Goal: Transaction & Acquisition: Purchase product/service

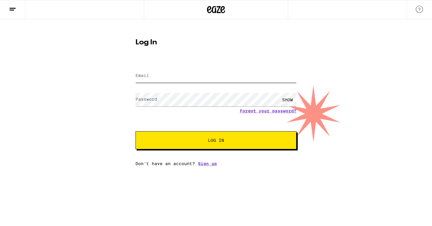
type input "[EMAIL_ADDRESS][DOMAIN_NAME]"
click at [210, 135] on button "Log In" at bounding box center [215, 140] width 161 height 18
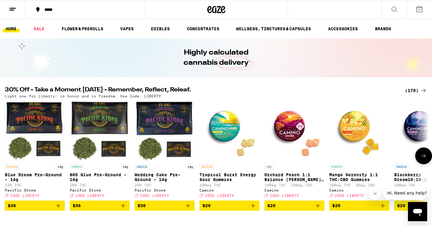
click at [34, 33] on ul "HOME SALE FLOWER & PREROLLS VAPES EDIBLES CONCENTRATES WELLNESS, TINCTURES & CA…" at bounding box center [216, 28] width 432 height 19
click at [35, 31] on link "SALE" at bounding box center [39, 28] width 17 height 7
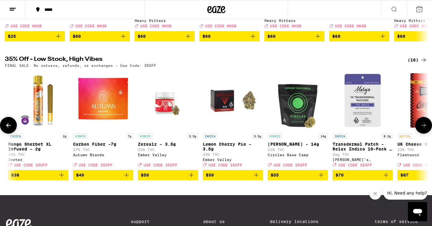
scroll to position [0, 615]
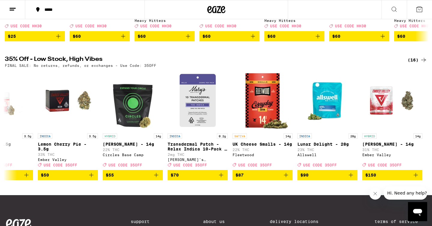
click at [414, 64] on div "30% Off - Take a Moment [DATE] - Remember, Reflect, Releaf. (170) Light one for…" at bounding box center [216, 34] width 432 height 512
click at [414, 64] on div "(16)" at bounding box center [417, 59] width 20 height 7
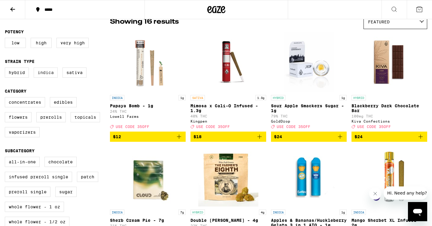
scroll to position [82, 0]
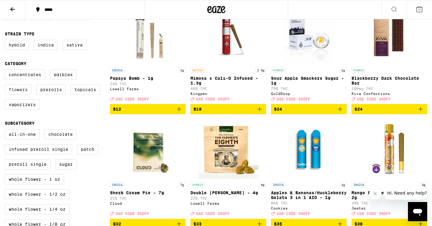
click at [22, 95] on label "Flowers" at bounding box center [18, 90] width 27 height 10
click at [6, 71] on input "Flowers" at bounding box center [6, 71] width 0 height 0
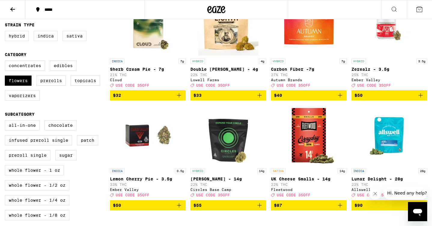
scroll to position [79, 0]
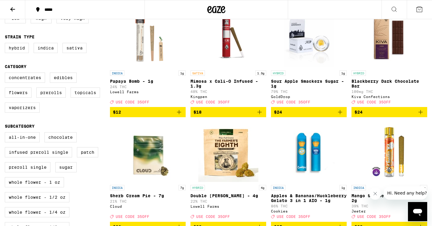
checkbox input "false"
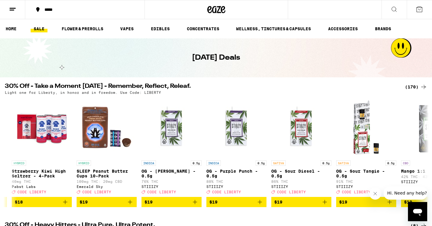
click at [411, 86] on div "(170)" at bounding box center [416, 86] width 22 height 7
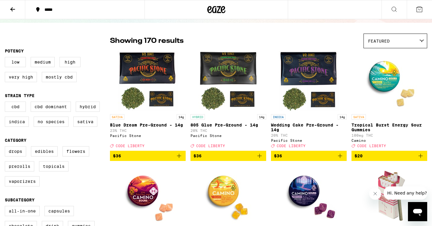
scroll to position [51, 0]
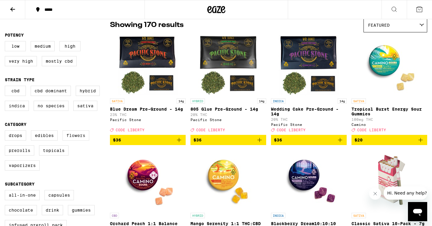
click at [76, 141] on label "Flowers" at bounding box center [75, 136] width 27 height 10
click at [6, 132] on input "Flowers" at bounding box center [6, 131] width 0 height 0
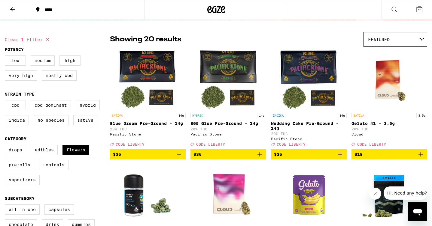
scroll to position [25, 0]
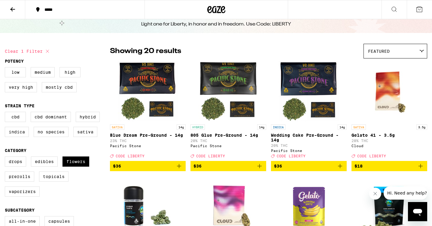
scroll to position [51, 0]
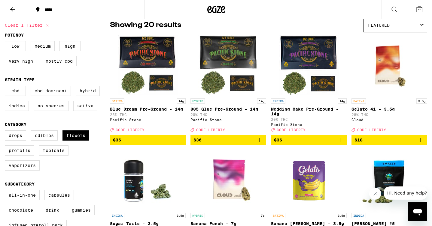
checkbox input "false"
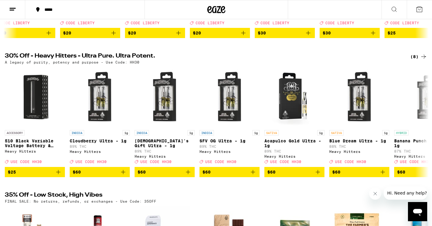
click at [412, 60] on div "(8)" at bounding box center [418, 56] width 17 height 7
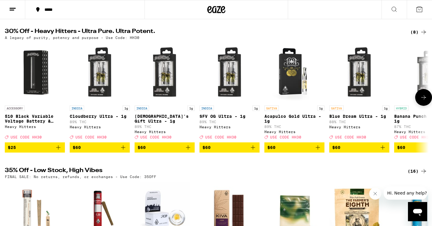
scroll to position [339, 0]
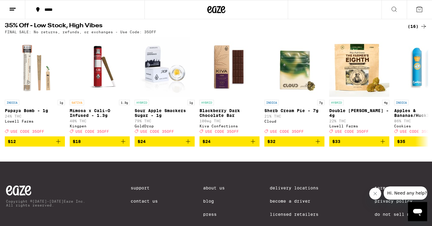
click at [416, 30] on div "(16)" at bounding box center [417, 26] width 20 height 7
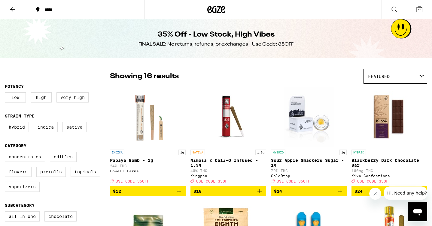
scroll to position [148, 0]
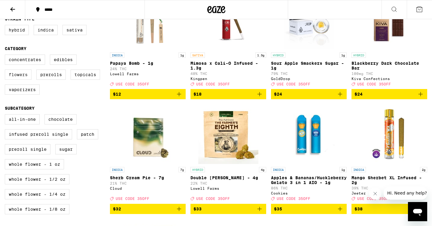
click at [19, 80] on label "Flowers" at bounding box center [18, 75] width 27 height 10
click at [6, 56] on input "Flowers" at bounding box center [6, 56] width 0 height 0
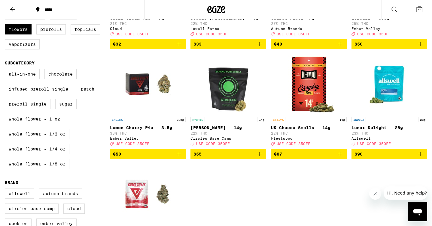
scroll to position [118, 0]
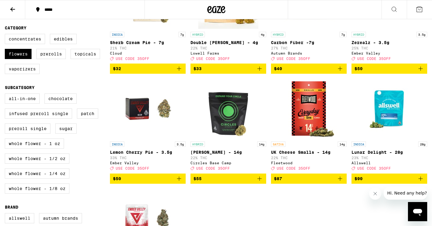
click at [211, 135] on img "Open page for Lantz - 14g from Circles Base Camp" at bounding box center [228, 109] width 60 height 60
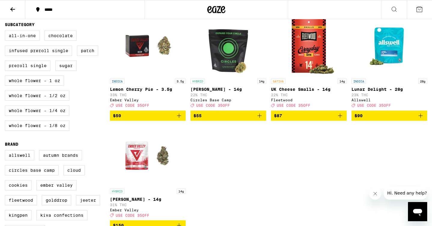
scroll to position [137, 0]
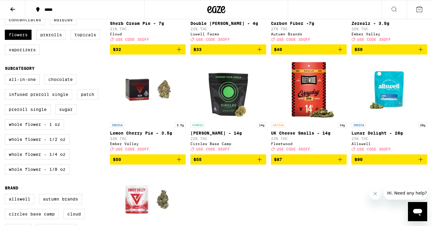
click at [222, 115] on img "Open page for Lantz - 14g from Circles Base Camp" at bounding box center [228, 89] width 60 height 60
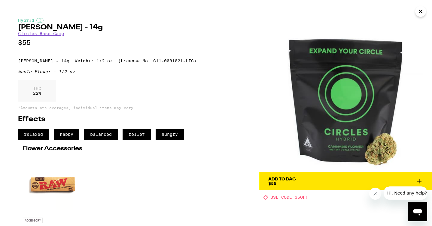
scroll to position [37, 0]
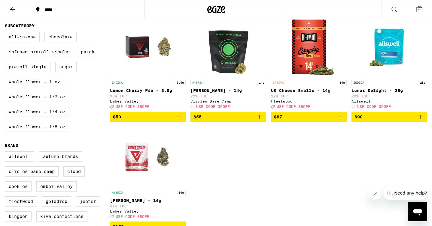
scroll to position [213, 0]
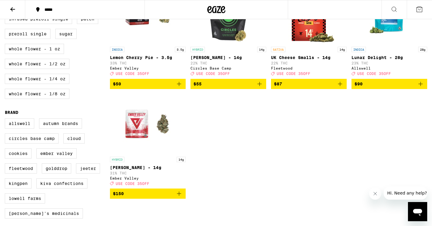
click at [154, 139] on img "Open page for LA Runtz - 14g from Ember Valley" at bounding box center [148, 124] width 60 height 60
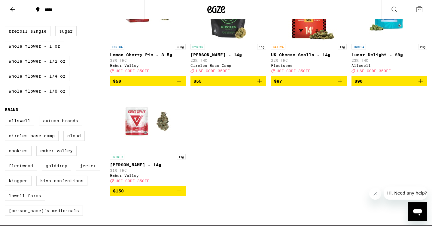
click at [151, 128] on img "Open page for LA Runtz - 14g from Ember Valley" at bounding box center [148, 121] width 60 height 60
click at [167, 139] on img "Open page for LA Runtz - 14g from Ember Valley" at bounding box center [148, 121] width 60 height 60
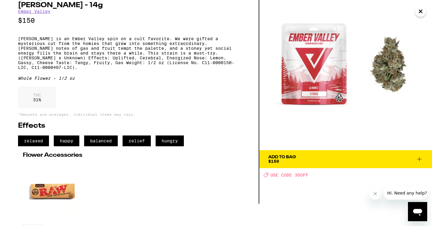
scroll to position [65, 0]
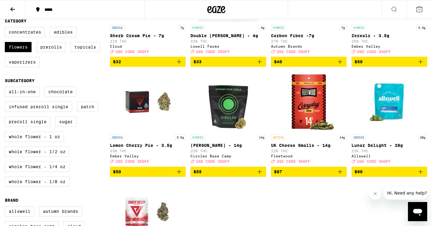
scroll to position [75, 0]
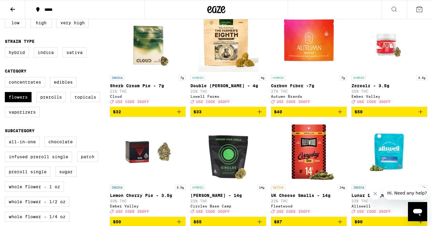
click at [229, 159] on img "Open page for Lantz - 14g from Circles Base Camp" at bounding box center [228, 152] width 60 height 60
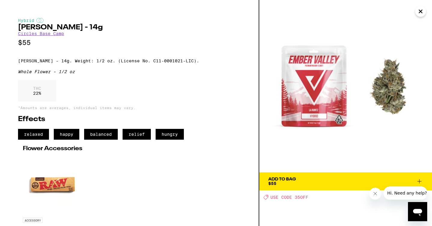
click at [420, 13] on icon "Close" at bounding box center [420, 11] width 7 height 9
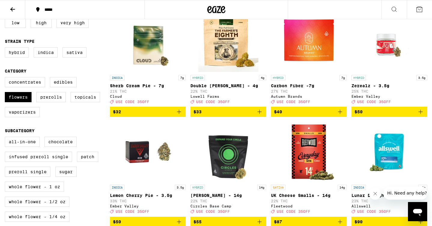
click at [251, 156] on img "Open page for Lantz - 14g from Circles Base Camp" at bounding box center [228, 152] width 60 height 60
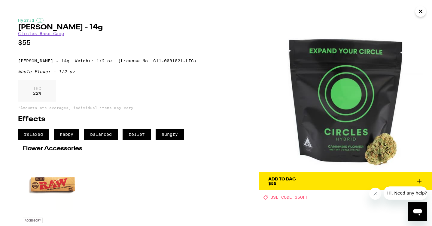
click at [417, 179] on icon at bounding box center [418, 181] width 7 height 7
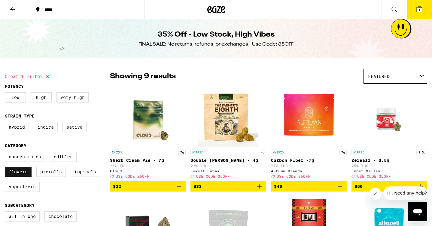
click at [21, 173] on label "Flowers" at bounding box center [18, 172] width 27 height 10
click at [6, 153] on input "Flowers" at bounding box center [6, 153] width 0 height 0
checkbox input "false"
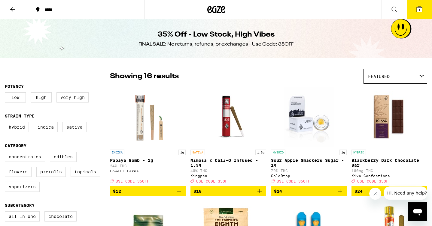
click at [12, 8] on icon at bounding box center [12, 9] width 5 height 4
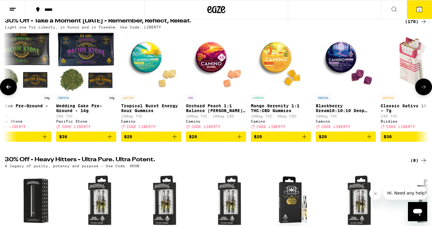
scroll to position [0, 109]
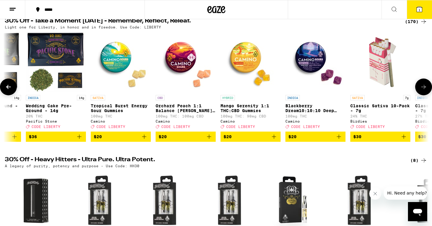
click at [188, 56] on img "Open page for Orchard Peach 1:1 Balance Sours Gummies from Camino" at bounding box center [185, 62] width 60 height 60
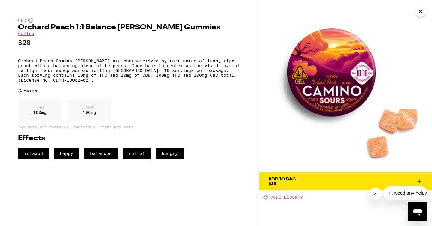
click at [315, 184] on span "Add To Bag $20" at bounding box center [345, 181] width 155 height 8
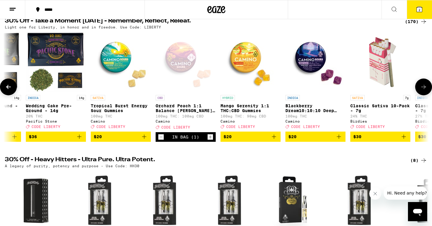
click at [161, 140] on icon "Decrement" at bounding box center [160, 137] width 5 height 7
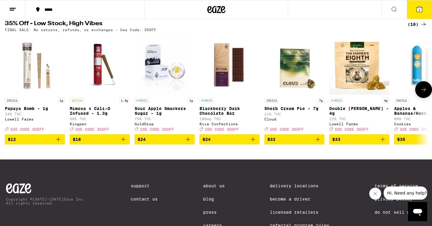
scroll to position [298, 0]
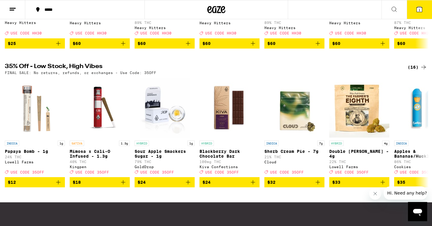
click at [411, 71] on div "(16)" at bounding box center [417, 67] width 20 height 7
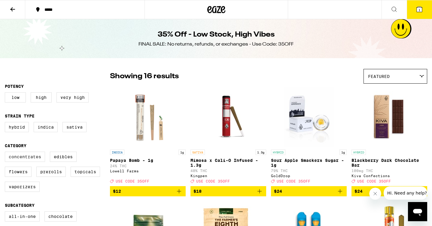
click at [20, 162] on label "Concentrates" at bounding box center [25, 157] width 40 height 10
click at [6, 153] on input "Concentrates" at bounding box center [6, 153] width 0 height 0
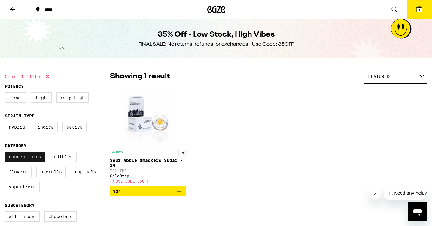
click at [20, 162] on label "Concentrates" at bounding box center [25, 157] width 40 height 10
click at [6, 153] on input "Concentrates" at bounding box center [6, 153] width 0 height 0
checkbox input "false"
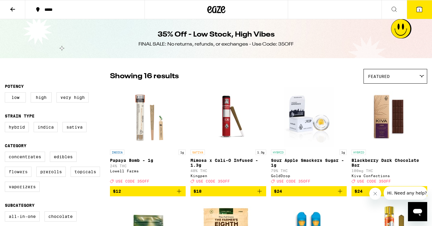
click at [20, 173] on label "Flowers" at bounding box center [18, 172] width 27 height 10
click at [6, 153] on input "Flowers" at bounding box center [6, 153] width 0 height 0
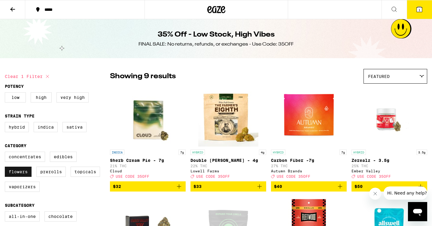
click at [18, 176] on label "Flowers" at bounding box center [18, 172] width 27 height 10
click at [6, 153] on input "Flowers" at bounding box center [6, 153] width 0 height 0
checkbox input "false"
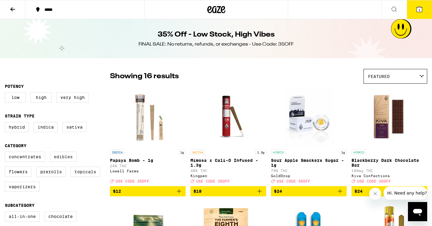
click at [66, 162] on label "Edibles" at bounding box center [63, 157] width 27 height 10
click at [6, 153] on input "Edibles" at bounding box center [6, 153] width 0 height 0
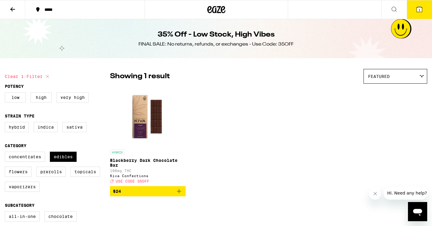
scroll to position [8, 0]
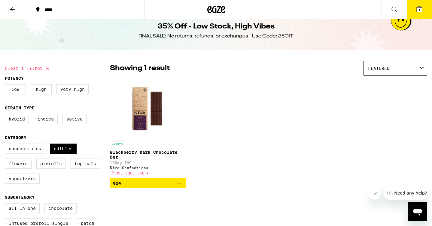
click at [152, 122] on img "Open page for Blackberry Dark Chocolate Bar from Kiva Confections" at bounding box center [148, 109] width 60 height 60
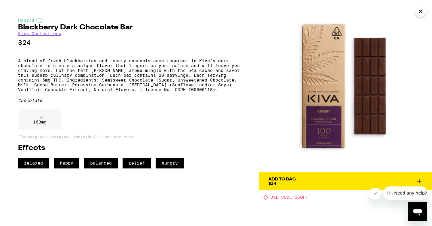
click at [420, 180] on icon at bounding box center [418, 181] width 7 height 7
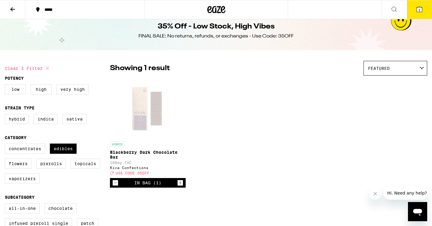
click at [109, 188] on div "Concentrates Edibles Flowers Prerolls Topicals Vaporizers" at bounding box center [57, 166] width 105 height 45
click at [112, 186] on button "Decrement" at bounding box center [115, 183] width 6 height 6
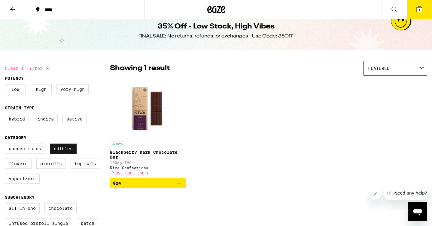
click at [61, 154] on label "Edibles" at bounding box center [63, 149] width 27 height 10
click at [6, 145] on input "Edibles" at bounding box center [6, 145] width 0 height 0
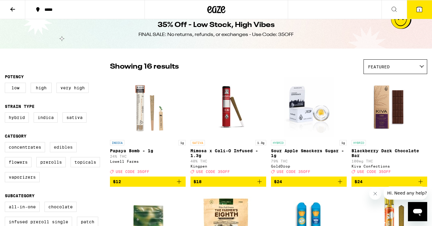
scroll to position [9, 0]
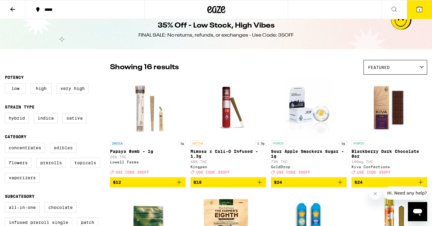
click at [64, 148] on label "Edibles" at bounding box center [63, 148] width 27 height 10
click at [6, 144] on input "Edibles" at bounding box center [6, 144] width 0 height 0
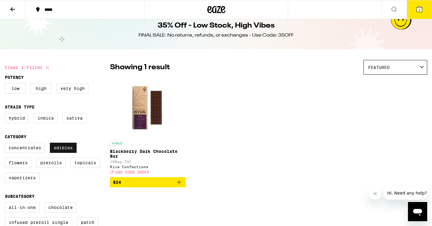
click at [64, 148] on label "Edibles" at bounding box center [63, 148] width 27 height 10
click at [6, 144] on input "Edibles" at bounding box center [6, 144] width 0 height 0
click at [63, 143] on fieldset "Category Concentrates Edibles Flowers Prerolls Topicals Vaporizers" at bounding box center [57, 160] width 105 height 53
click at [63, 149] on label "Edibles" at bounding box center [63, 148] width 27 height 10
click at [6, 144] on input "Edibles" at bounding box center [6, 144] width 0 height 0
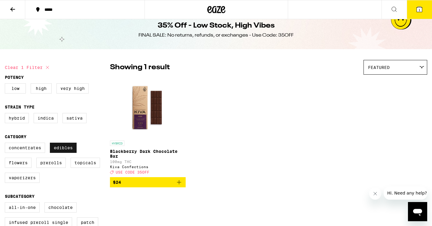
checkbox input "false"
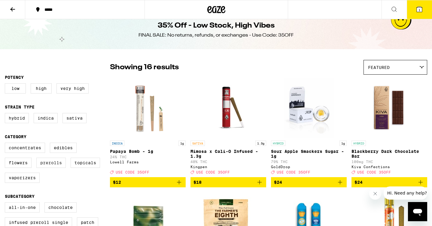
click at [55, 164] on label "Prerolls" at bounding box center [50, 163] width 29 height 10
click at [6, 144] on input "Prerolls" at bounding box center [6, 144] width 0 height 0
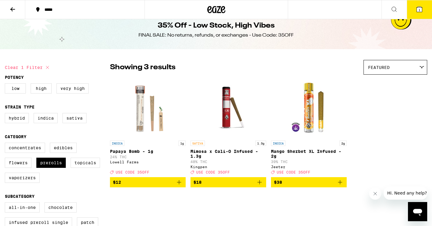
click at [237, 120] on img "Open page for Mimosa x Cali-O Infused - 1.3g from Kingpen" at bounding box center [228, 108] width 60 height 60
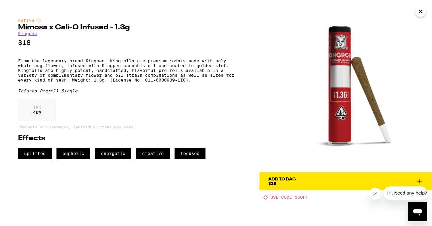
click at [426, 8] on img at bounding box center [345, 86] width 173 height 173
click at [423, 9] on icon "Close" at bounding box center [420, 11] width 7 height 9
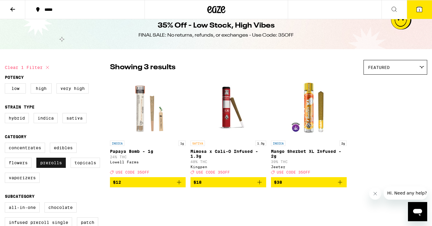
click at [58, 164] on label "Prerolls" at bounding box center [50, 163] width 29 height 10
click at [6, 144] on input "Prerolls" at bounding box center [6, 144] width 0 height 0
checkbox input "false"
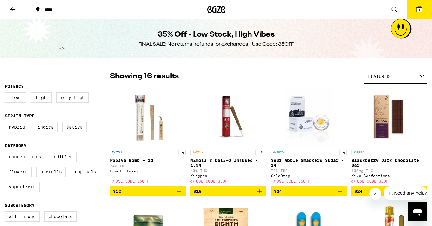
click at [14, 4] on button at bounding box center [12, 9] width 25 height 19
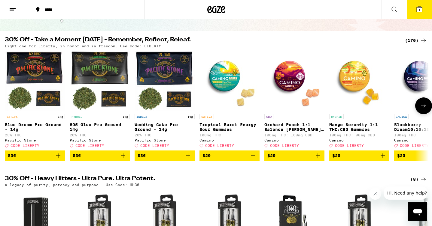
scroll to position [65, 0]
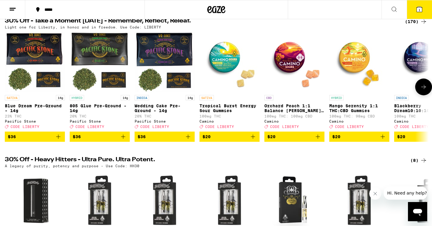
click at [381, 139] on icon "Add to bag" at bounding box center [382, 137] width 4 height 4
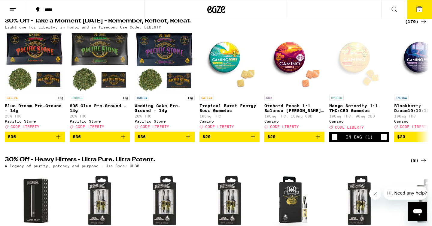
click at [420, 9] on icon at bounding box center [418, 9] width 5 height 5
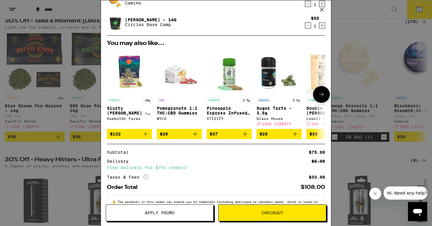
scroll to position [50, 0]
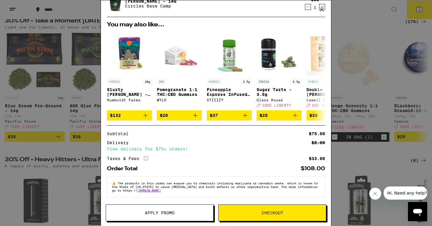
click at [159, 211] on span "Apply Promo" at bounding box center [160, 213] width 30 height 4
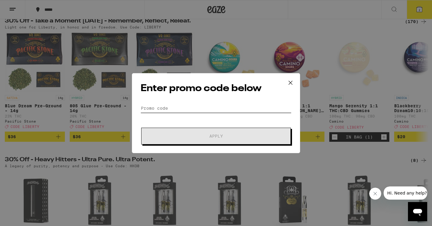
click at [194, 111] on input "Promo Code" at bounding box center [215, 108] width 151 height 9
type input "H"
click at [51, 114] on div "Enter promo code below Promo Code Apply" at bounding box center [216, 113] width 432 height 226
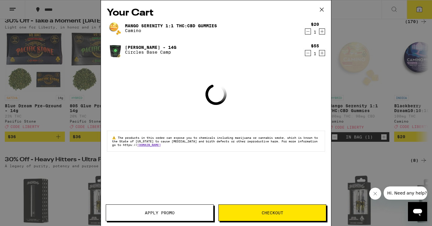
click at [51, 114] on div "Your Cart Mango Serenity 1:1 THC:CBD Gummies Camino $20 1 [PERSON_NAME] - 14g C…" at bounding box center [216, 113] width 432 height 226
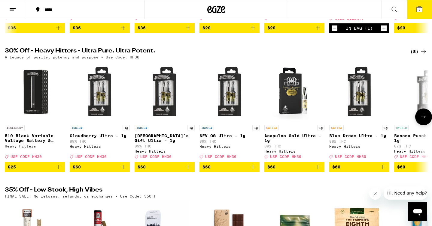
scroll to position [255, 0]
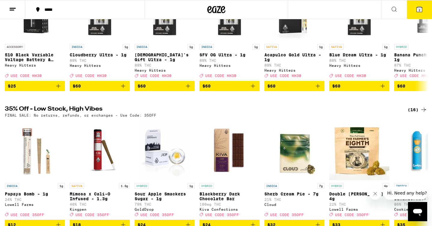
click at [418, 9] on span "2" at bounding box center [419, 10] width 2 height 4
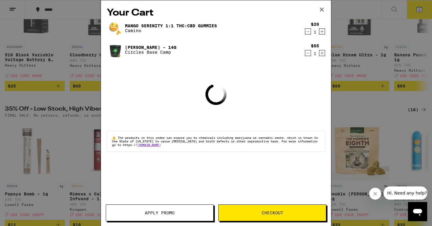
click at [157, 210] on button "Apply Promo" at bounding box center [160, 213] width 108 height 17
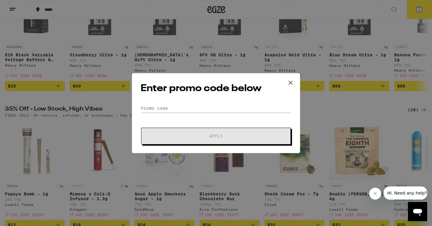
click at [63, 163] on div "Enter promo code below Promo Code Apply" at bounding box center [216, 113] width 432 height 226
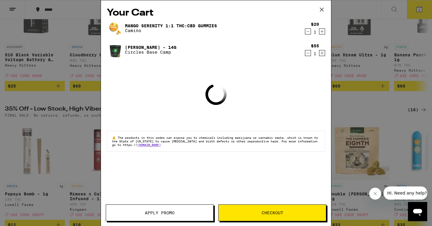
click at [107, 162] on div "Your Cart Mango Serenity 1:1 THC:CBD Gummies Camino $20 1 [PERSON_NAME] - 14g C…" at bounding box center [216, 104] width 230 height 208
click at [74, 155] on div "Your Cart Mango Serenity 1:1 THC:CBD Gummies Camino $20 1 [PERSON_NAME] - 14g C…" at bounding box center [216, 113] width 432 height 226
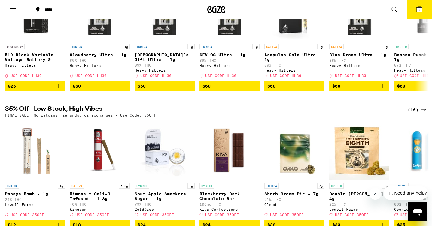
click at [425, 11] on button "2" at bounding box center [418, 9] width 25 height 19
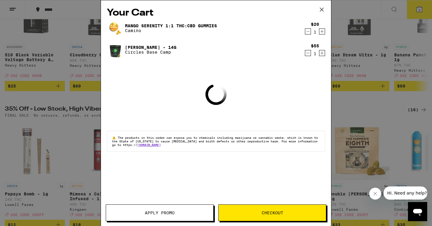
click at [174, 203] on div "Your Cart Mango Serenity 1:1 THC:CBD Gummies Camino $20 1 [PERSON_NAME] - 14g C…" at bounding box center [216, 104] width 230 height 208
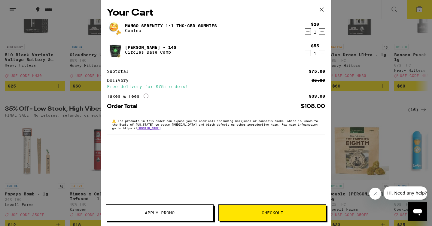
click at [173, 211] on span "Apply Promo" at bounding box center [160, 213] width 30 height 4
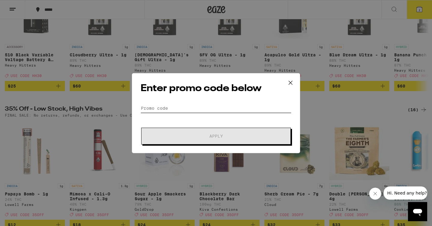
click at [193, 105] on input "Promo Code" at bounding box center [215, 108] width 151 height 9
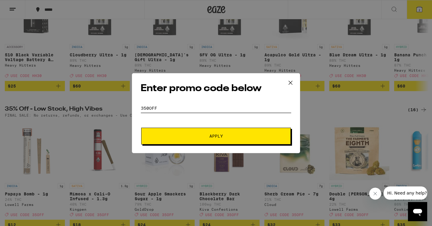
type input "350off"
click at [205, 133] on button "Apply" at bounding box center [215, 136] width 149 height 17
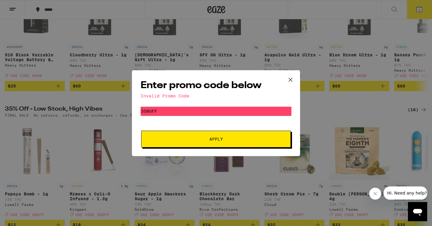
click at [102, 120] on div "Enter promo code below Invalid Promo Code Promo Code 350off Apply" at bounding box center [216, 113] width 432 height 226
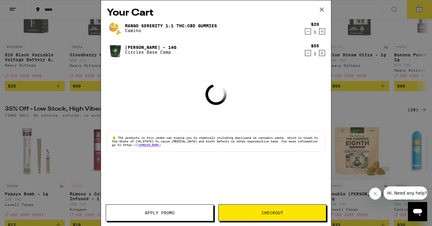
click at [102, 120] on div "Your Cart Mango Serenity 1:1 THC:CBD Gummies Camino $20 1 [PERSON_NAME] - 14g C…" at bounding box center [216, 104] width 230 height 208
click at [94, 120] on div "Your Cart Mango Serenity 1:1 THC:CBD Gummies Camino $20 1 [PERSON_NAME] - 14g C…" at bounding box center [216, 113] width 432 height 226
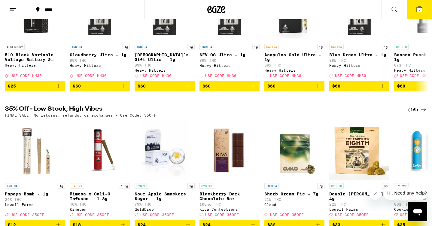
click at [419, 11] on span "2" at bounding box center [419, 10] width 2 height 4
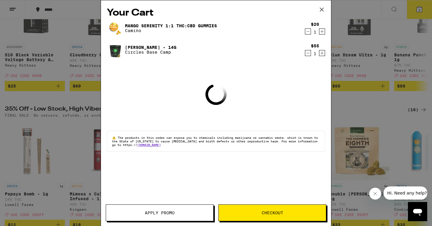
click at [178, 208] on button "Apply Promo" at bounding box center [160, 213] width 108 height 17
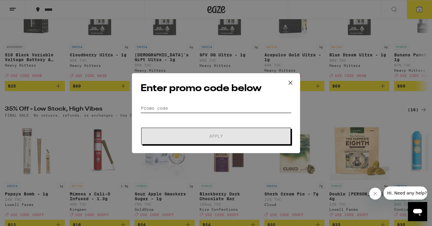
click at [203, 106] on input "Promo Code" at bounding box center [215, 108] width 151 height 9
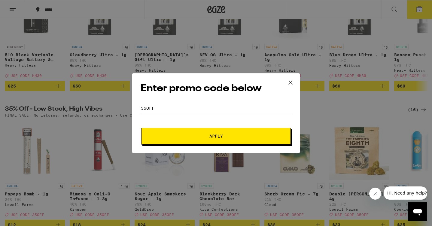
type input "35off"
click at [192, 135] on span "Apply" at bounding box center [216, 136] width 108 height 4
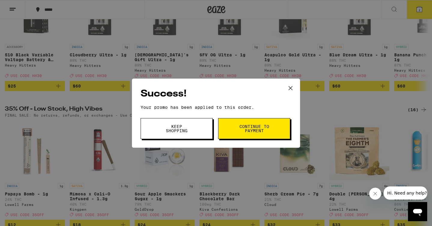
click at [261, 132] on span "Continue to payment" at bounding box center [254, 129] width 31 height 8
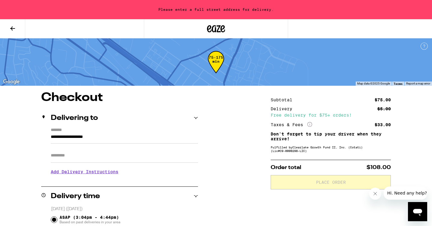
scroll to position [55, 0]
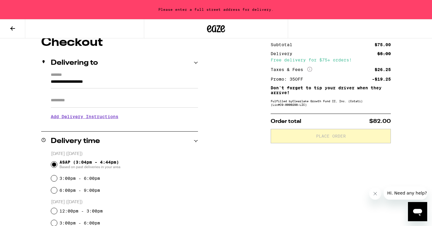
click at [116, 86] on input "**********" at bounding box center [124, 83] width 147 height 10
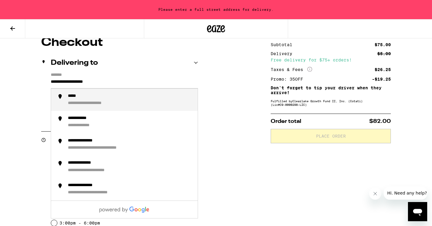
click at [98, 78] on input "**********" at bounding box center [124, 83] width 147 height 10
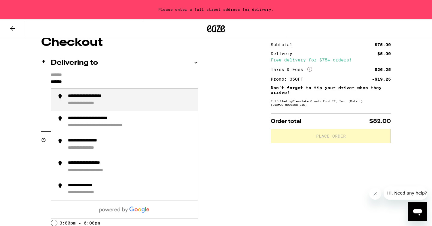
click at [96, 100] on div "**********" at bounding box center [130, 100] width 125 height 13
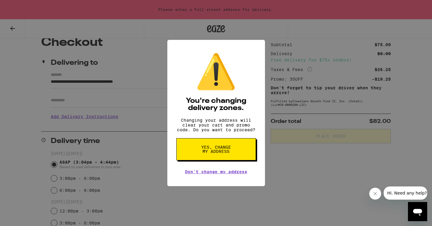
click at [235, 149] on button "Yes, change my address" at bounding box center [216, 149] width 80 height 22
type input "**********"
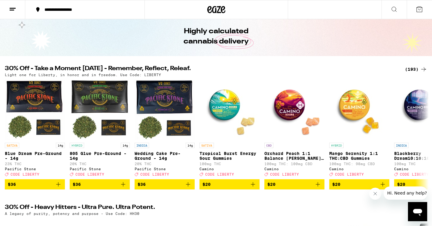
scroll to position [14, 0]
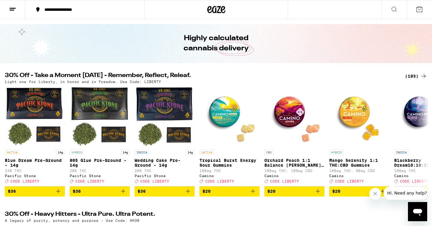
click at [407, 74] on div "(193)" at bounding box center [416, 76] width 22 height 7
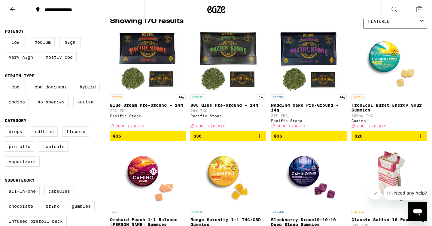
scroll to position [63, 0]
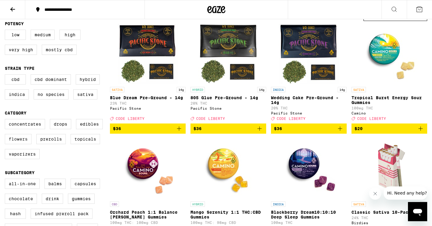
click at [19, 143] on label "Flowers" at bounding box center [18, 139] width 27 height 10
click at [6, 120] on input "Flowers" at bounding box center [6, 120] width 0 height 0
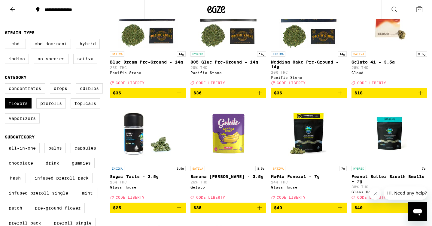
scroll to position [163, 0]
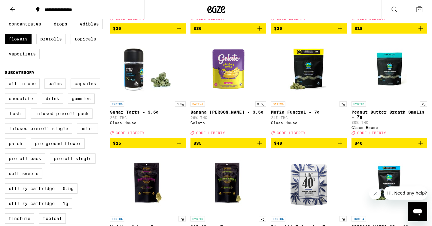
click at [418, 147] on icon "Add to bag" at bounding box center [420, 143] width 7 height 7
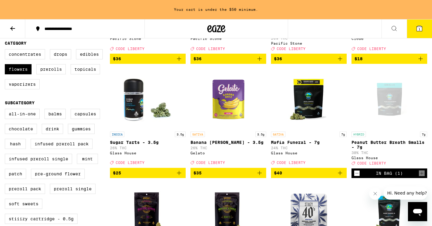
scroll to position [128, 0]
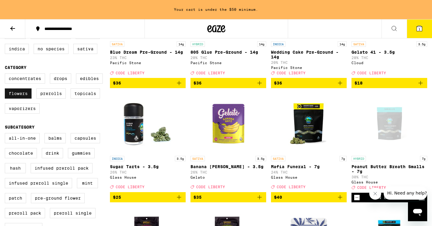
click at [26, 95] on label "Flowers" at bounding box center [18, 94] width 27 height 10
click at [6, 75] on input "Flowers" at bounding box center [6, 74] width 0 height 0
checkbox input "false"
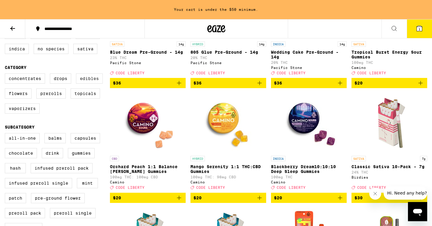
click at [86, 84] on label "Edibles" at bounding box center [89, 79] width 27 height 10
click at [6, 75] on input "Edibles" at bounding box center [6, 74] width 0 height 0
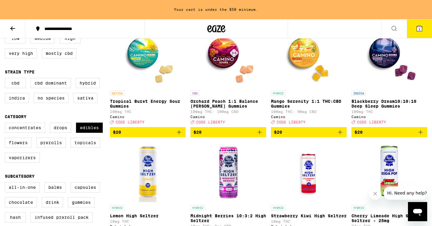
scroll to position [19, 0]
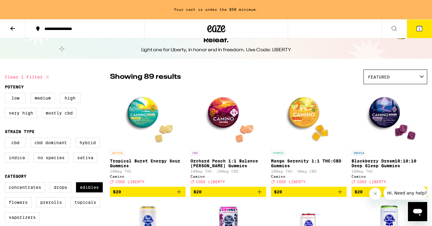
click at [338, 194] on icon "Add to bag" at bounding box center [339, 191] width 7 height 7
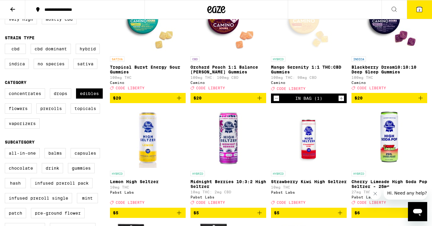
scroll to position [56, 0]
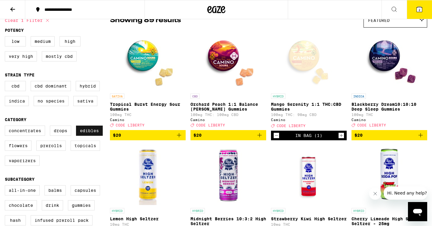
click at [77, 136] on label "Edibles" at bounding box center [89, 131] width 27 height 10
click at [6, 127] on input "Edibles" at bounding box center [6, 127] width 0 height 0
checkbox input "false"
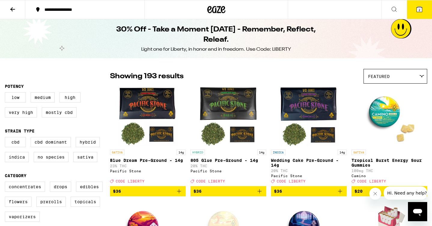
click at [425, 14] on button "2" at bounding box center [418, 9] width 25 height 19
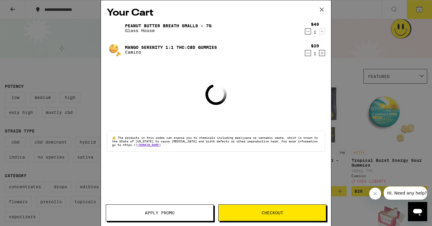
click at [381, 62] on div "Your Cart Peanut Butter Breath Smalls - 7g Glass House $40 1 Mango Serenity 1:1…" at bounding box center [216, 113] width 432 height 226
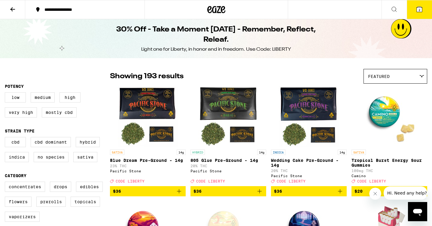
click at [413, 14] on button "2" at bounding box center [418, 9] width 25 height 19
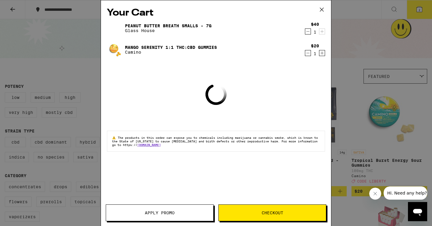
click at [170, 206] on button "Apply Promo" at bounding box center [160, 213] width 108 height 17
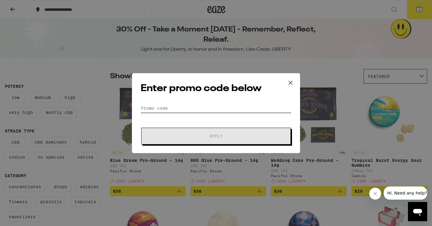
click at [208, 108] on input "Promo Code" at bounding box center [215, 108] width 151 height 9
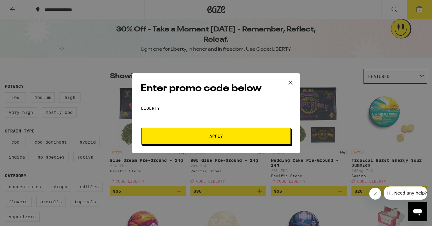
type input "liberty"
click at [221, 130] on button "Apply" at bounding box center [215, 136] width 149 height 17
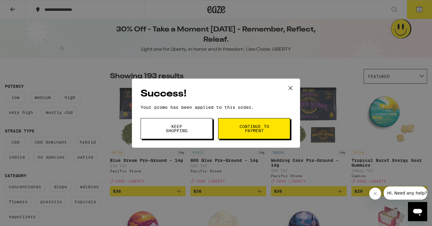
click at [245, 127] on span "Continue to payment" at bounding box center [254, 129] width 31 height 8
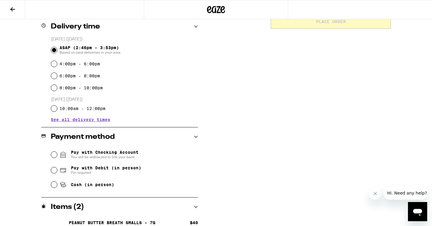
scroll to position [152, 0]
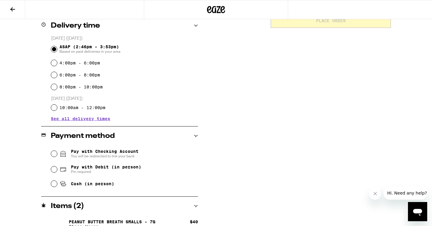
click at [86, 186] on span "Cash (in person)" at bounding box center [92, 184] width 43 height 5
click at [57, 187] on input "Cash (in person)" at bounding box center [54, 184] width 6 height 6
radio input "true"
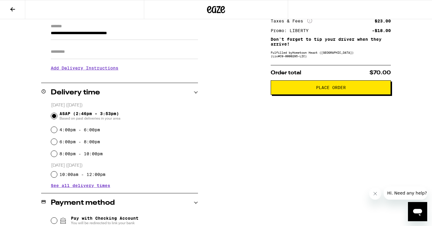
scroll to position [0, 0]
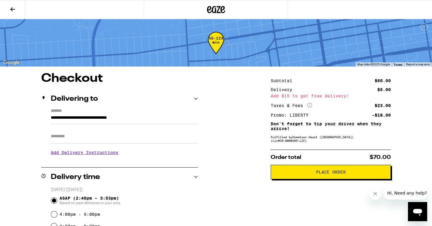
click at [87, 143] on input "Apt/Suite" at bounding box center [124, 136] width 147 height 14
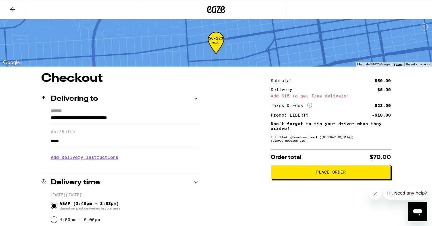
type input "*****"
click at [340, 170] on button "Place Order" at bounding box center [330, 172] width 120 height 14
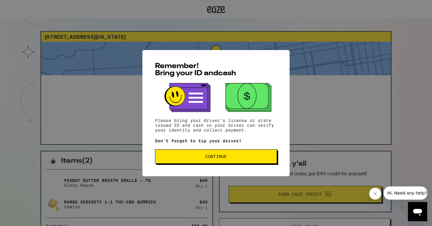
click at [201, 159] on span "Continue" at bounding box center [216, 157] width 112 height 4
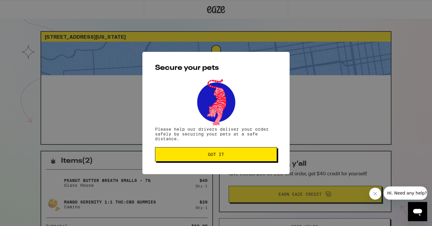
click at [201, 159] on button "Got it" at bounding box center [216, 154] width 122 height 14
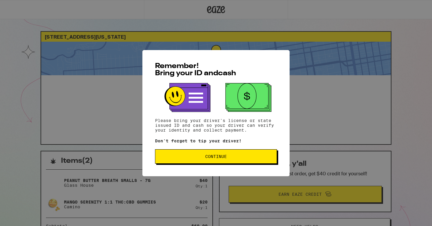
click at [252, 157] on span "Continue" at bounding box center [216, 157] width 112 height 4
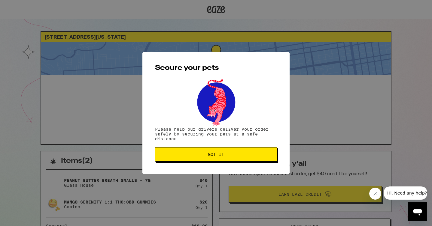
click at [252, 157] on span "Got it" at bounding box center [216, 154] width 112 height 4
